Goal: Task Accomplishment & Management: Manage account settings

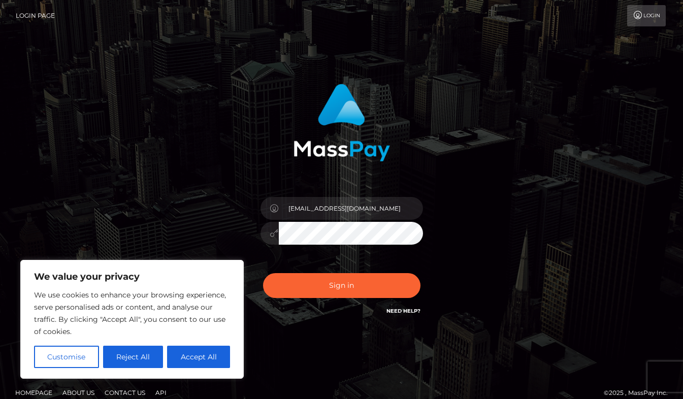
click at [263, 273] on button "Sign in" at bounding box center [341, 285] width 157 height 25
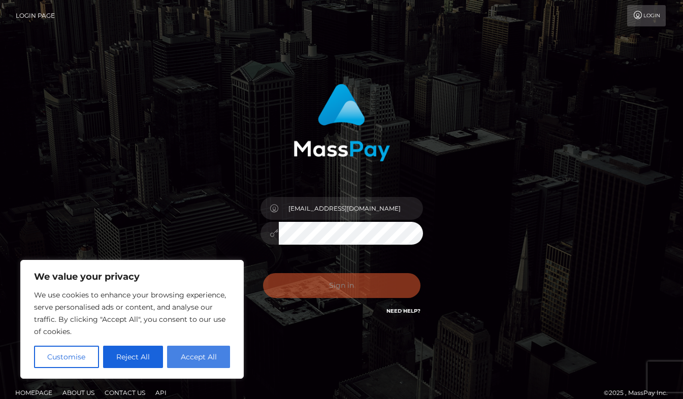
click at [203, 363] on button "Accept All" at bounding box center [198, 357] width 63 height 22
checkbox input "true"
